Goal: Find specific page/section: Find specific page/section

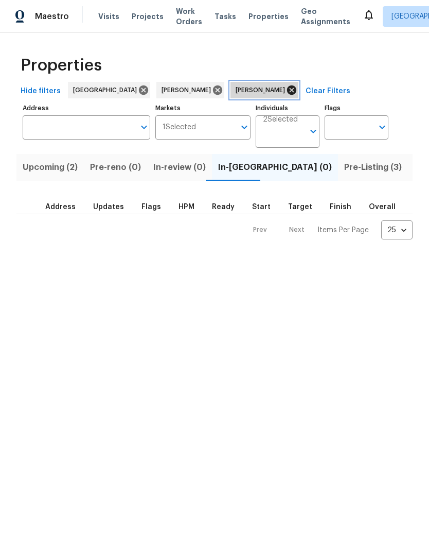
click at [286, 95] on icon at bounding box center [291, 89] width 11 height 11
click at [413, 168] on span "Listed (10)" at bounding box center [434, 167] width 43 height 14
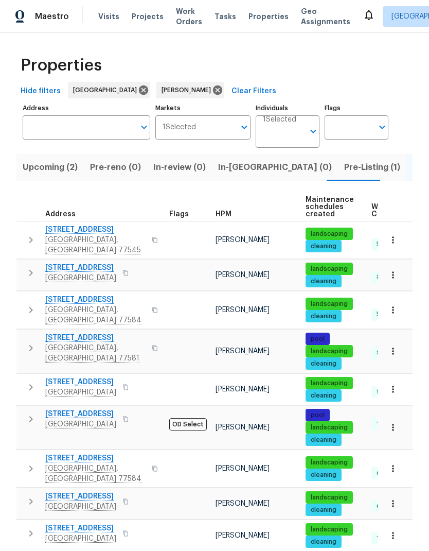
click at [29, 165] on span "Upcoming (2)" at bounding box center [50, 167] width 55 height 14
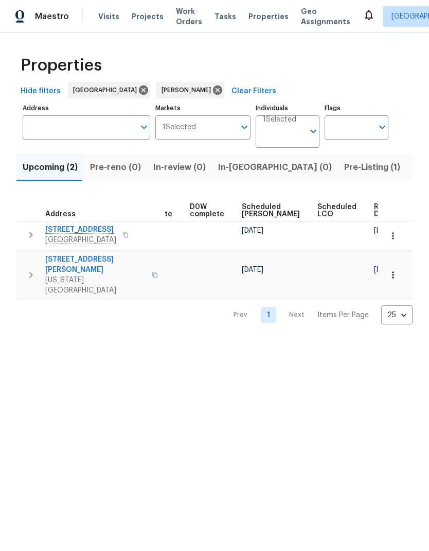
scroll to position [0, 269]
